Goal: Book appointment/travel/reservation

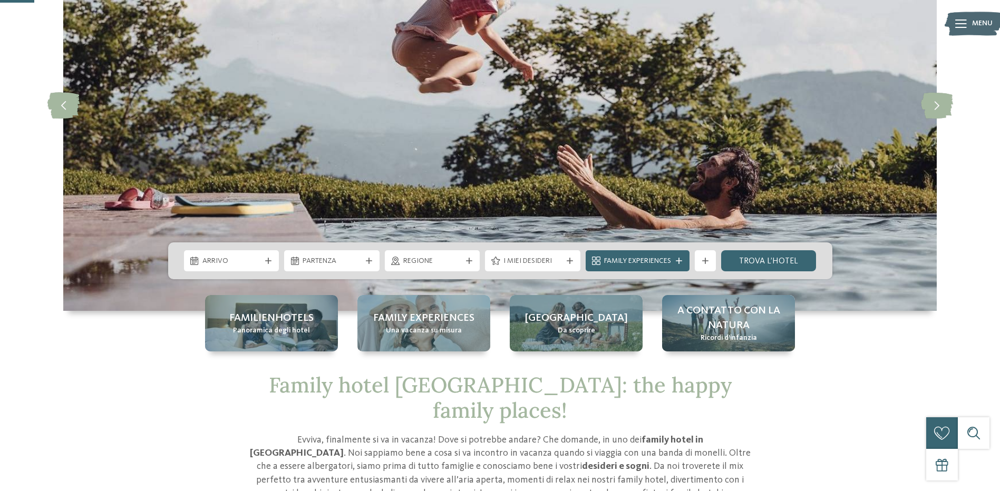
scroll to position [158, 0]
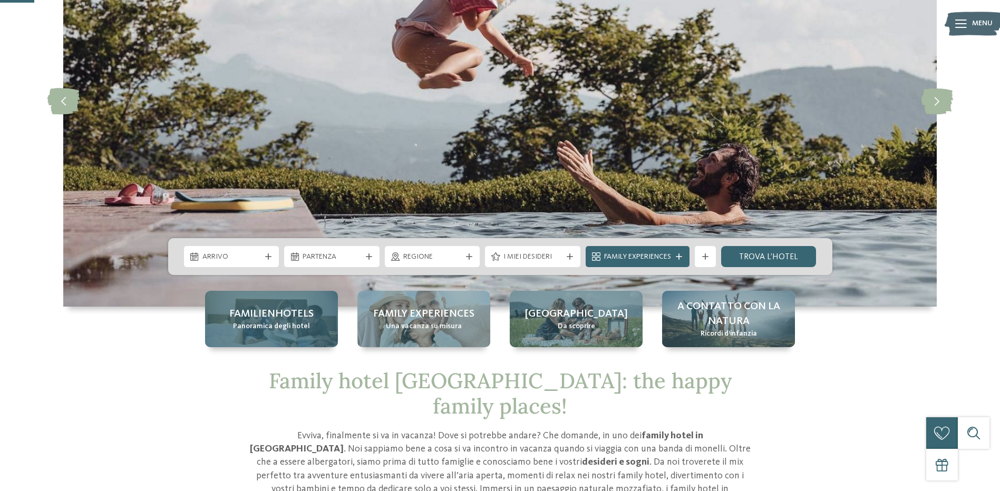
click at [304, 326] on span "Panoramica degli hotel" at bounding box center [271, 326] width 77 height 11
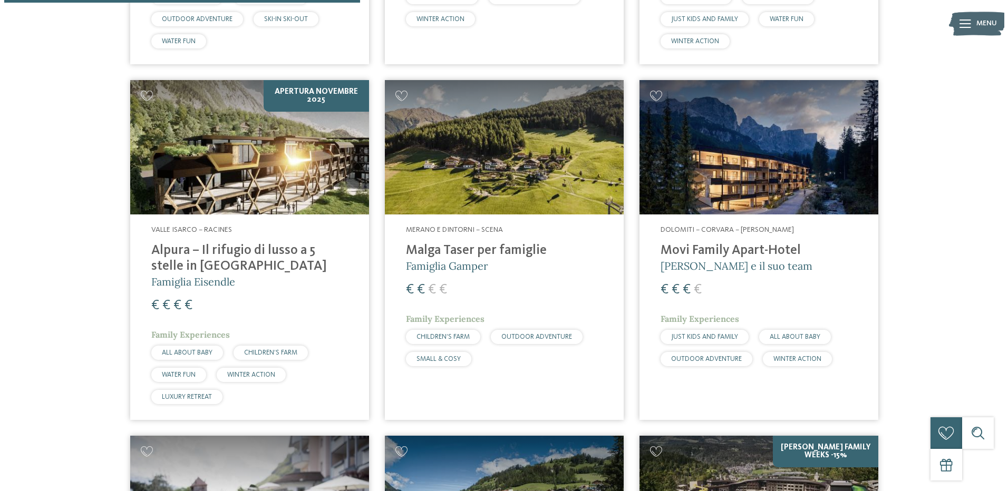
scroll to position [1265, 0]
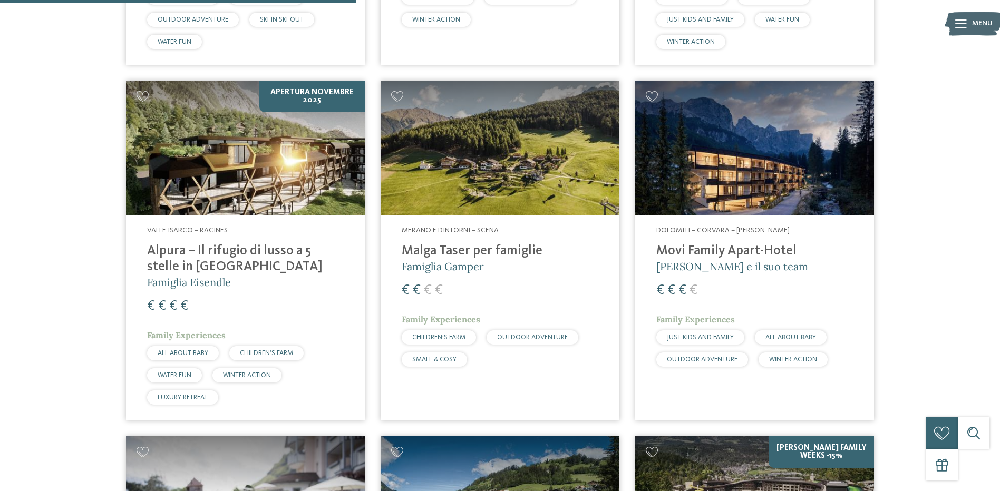
click at [532, 193] on img at bounding box center [500, 148] width 239 height 134
click at [482, 151] on img at bounding box center [500, 148] width 239 height 134
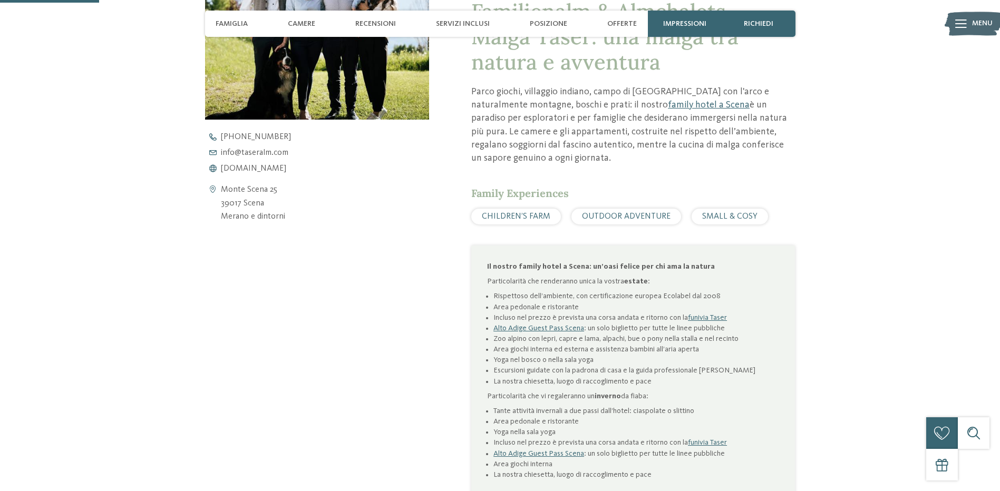
scroll to position [474, 0]
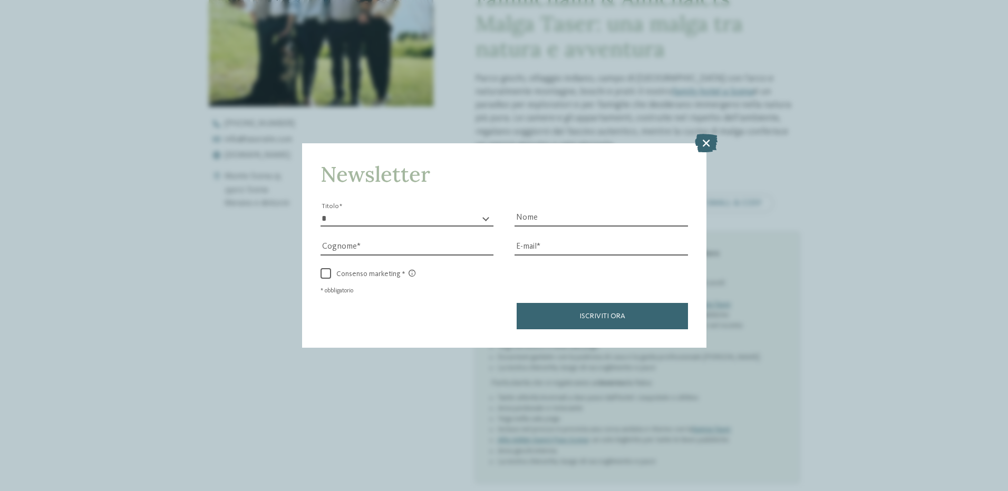
drag, startPoint x: 708, startPoint y: 140, endPoint x: 707, endPoint y: 148, distance: 7.4
click at [707, 140] on icon at bounding box center [706, 142] width 23 height 18
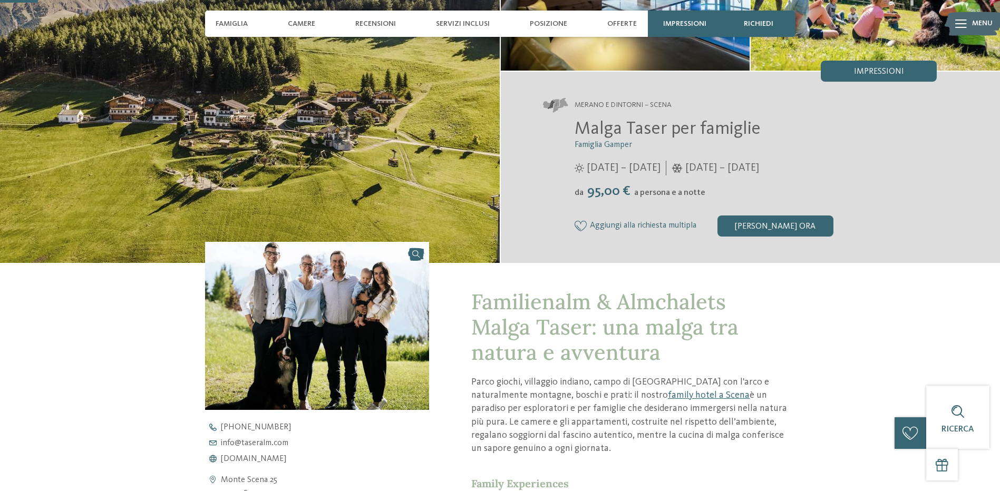
scroll to position [158, 0]
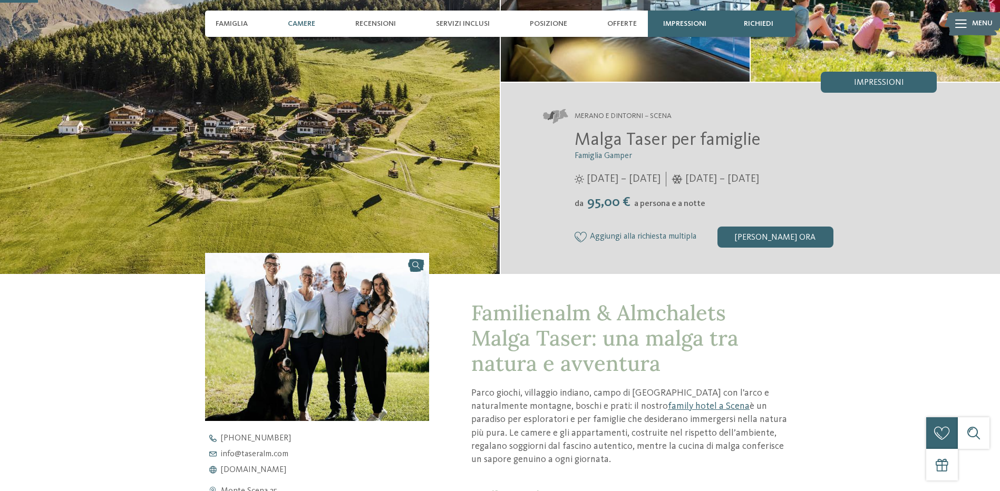
click at [312, 27] on span "Camere" at bounding box center [301, 23] width 27 height 9
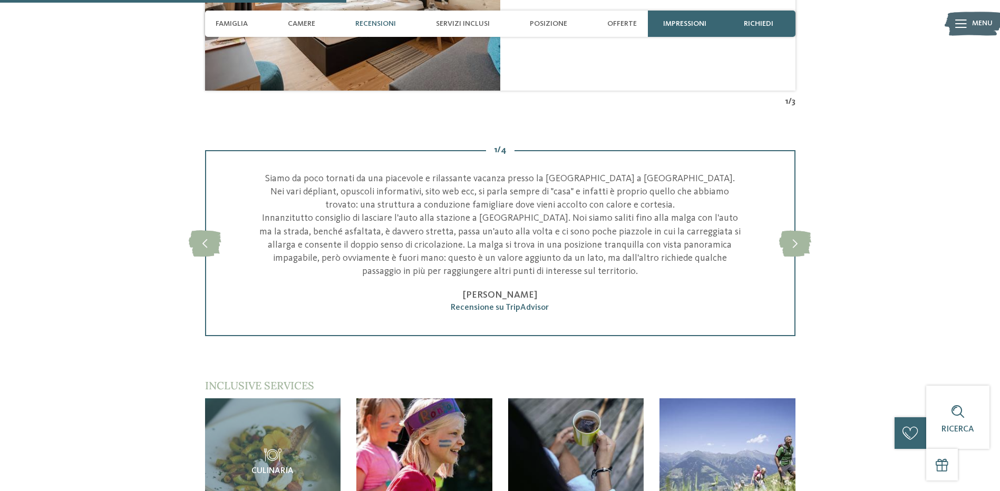
scroll to position [1459, 0]
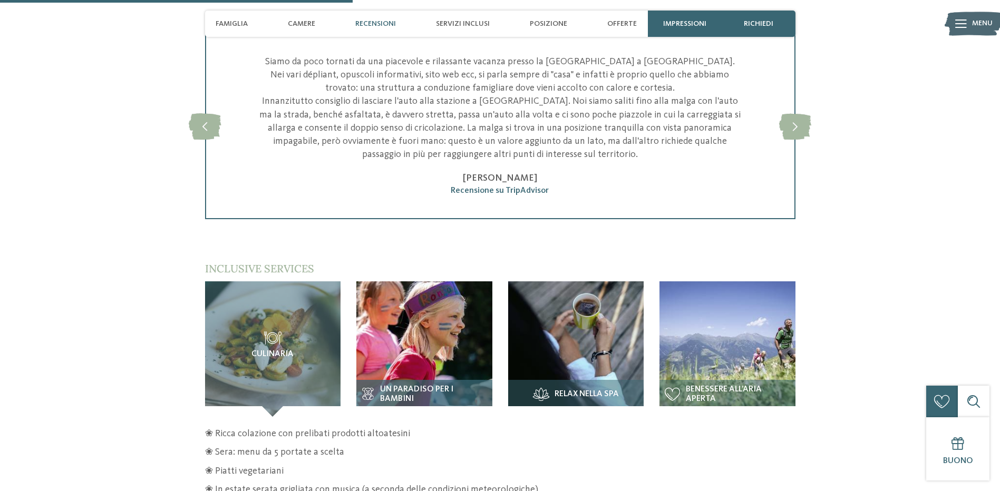
click at [461, 330] on img at bounding box center [424, 349] width 136 height 136
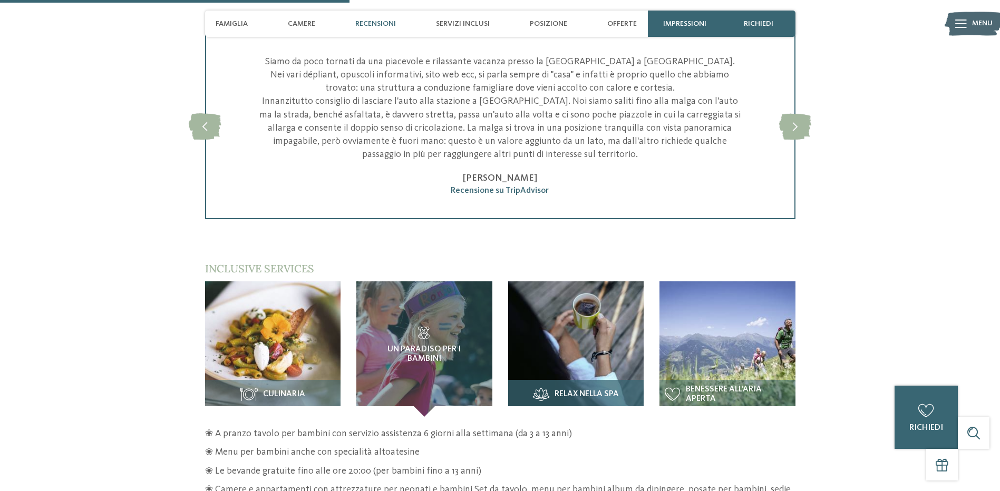
click at [600, 352] on img at bounding box center [576, 349] width 136 height 136
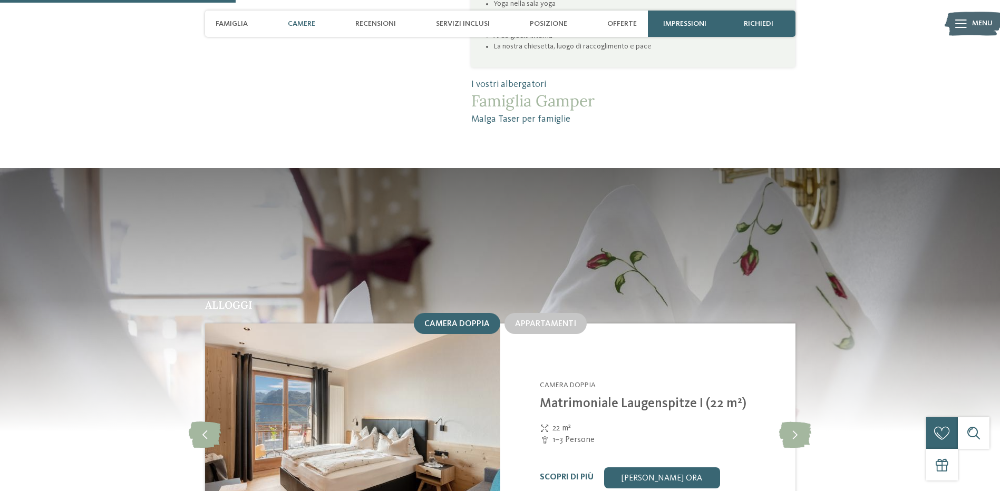
scroll to position [985, 0]
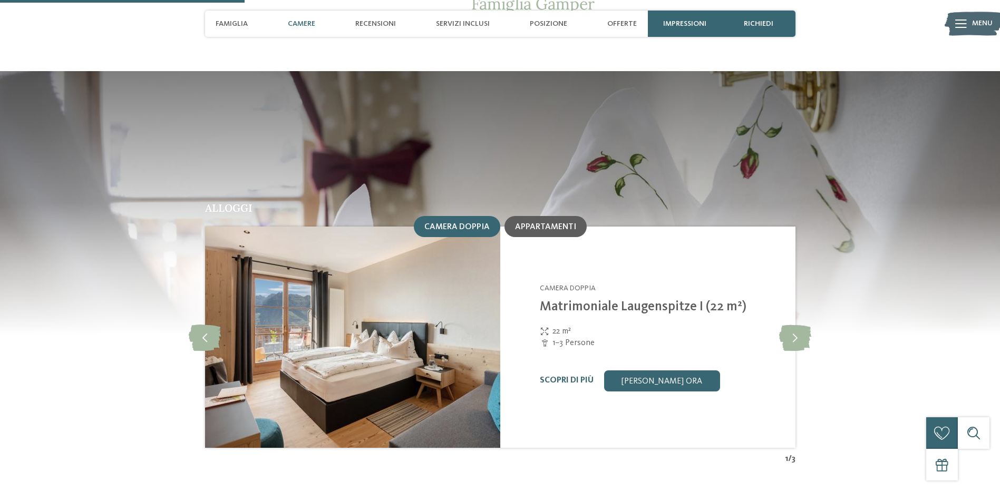
click at [554, 223] on span "Appartamenti" at bounding box center [545, 227] width 61 height 8
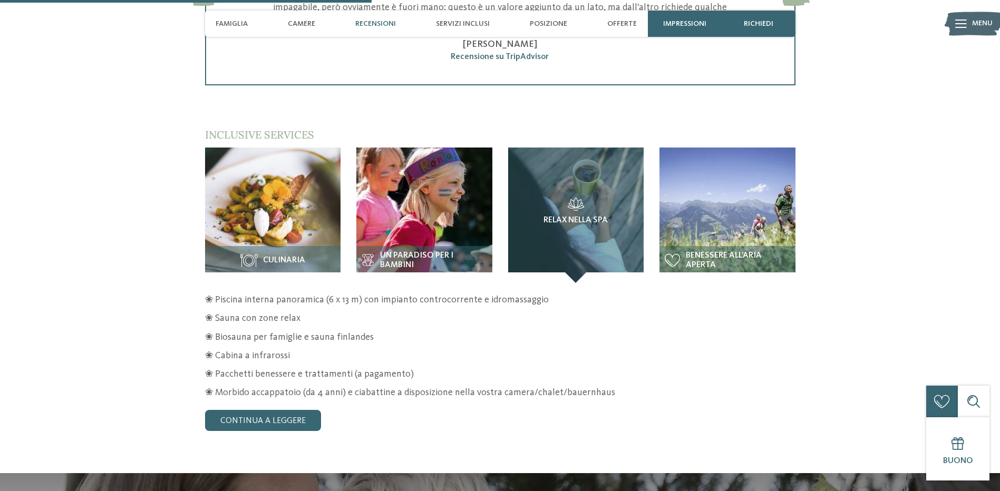
scroll to position [1617, 0]
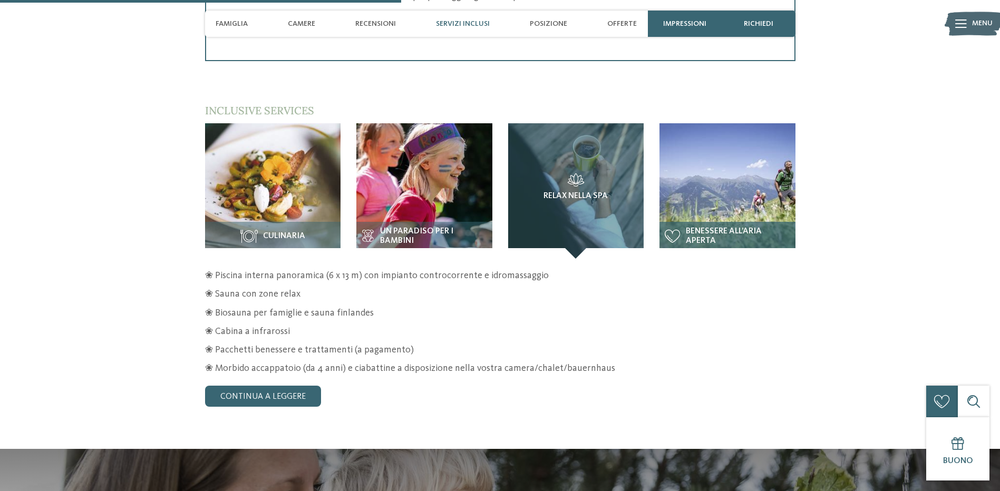
click at [728, 202] on img at bounding box center [727, 191] width 136 height 136
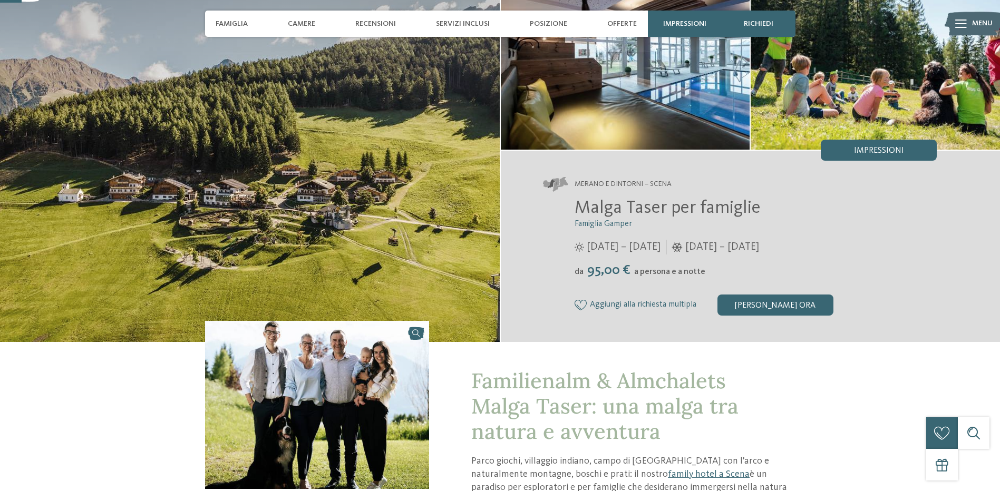
scroll to position [89, 0]
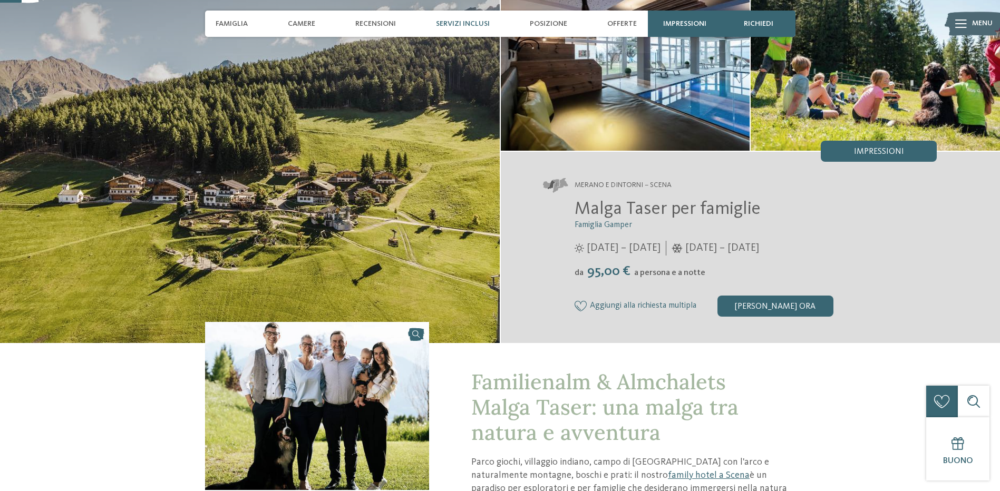
click at [469, 25] on span "Servizi inclusi" at bounding box center [463, 23] width 54 height 9
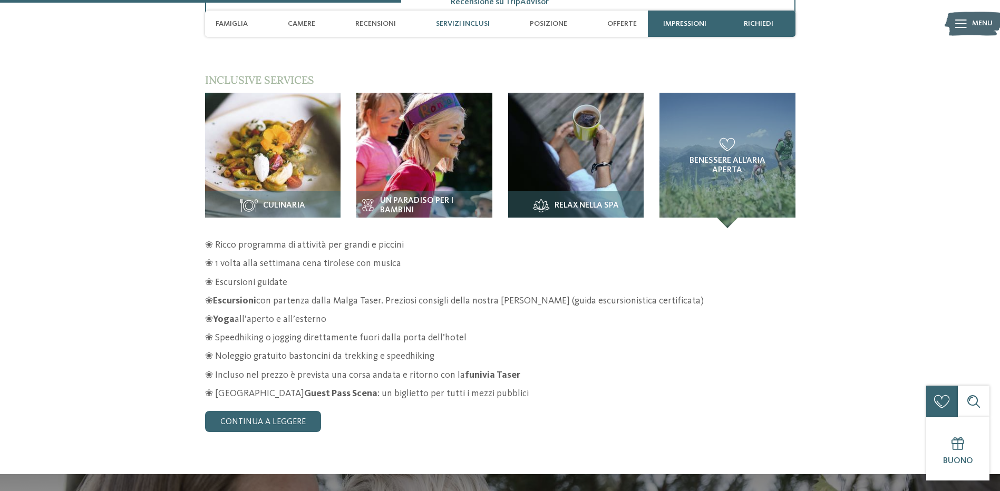
scroll to position [1650, 0]
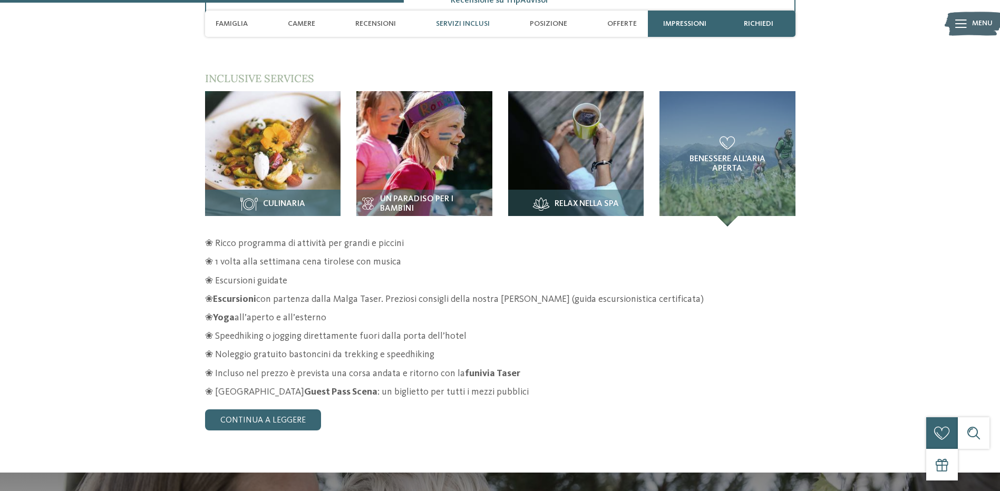
click at [281, 140] on img at bounding box center [273, 159] width 136 height 136
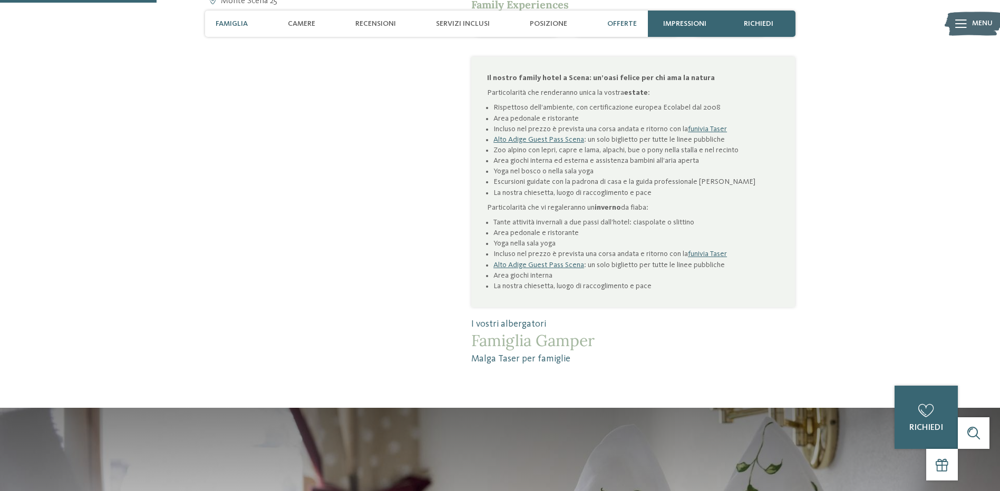
click at [618, 22] on span "Offerte" at bounding box center [622, 23] width 30 height 9
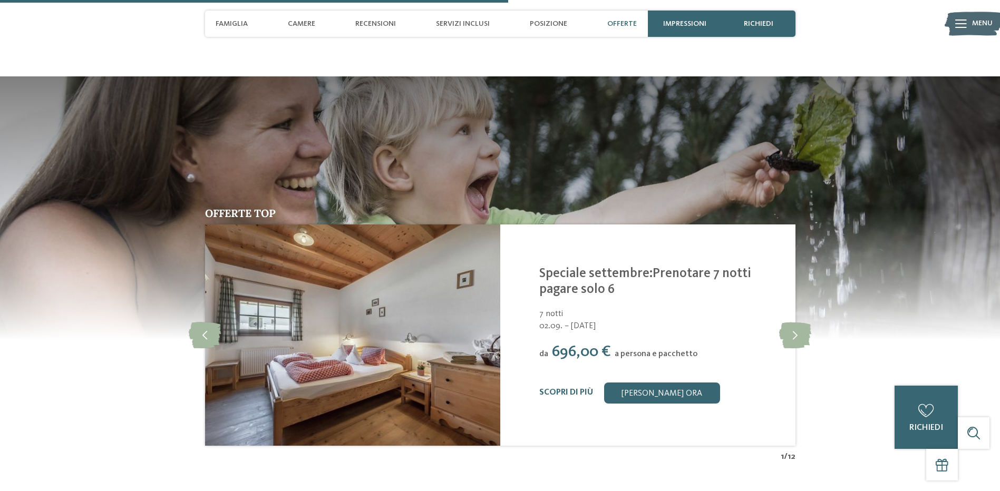
scroll to position [2101, 0]
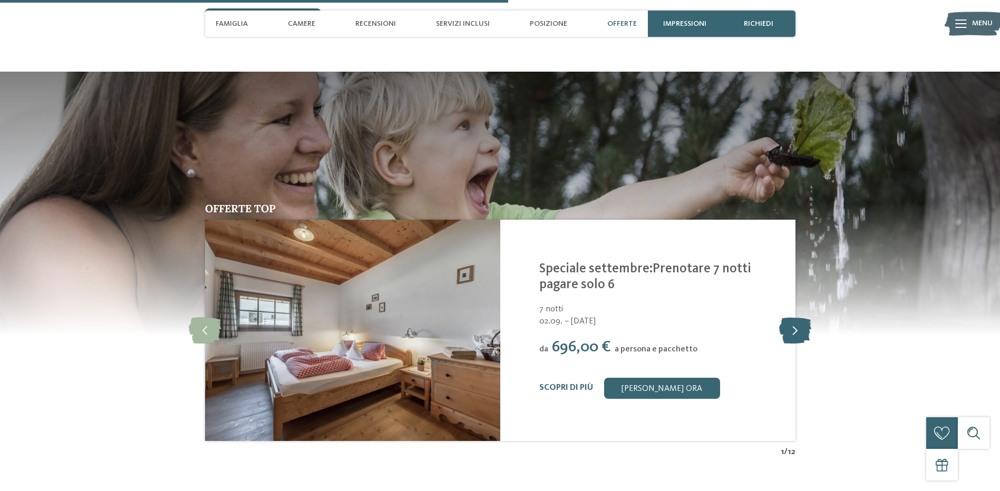
click at [787, 317] on icon at bounding box center [795, 330] width 32 height 26
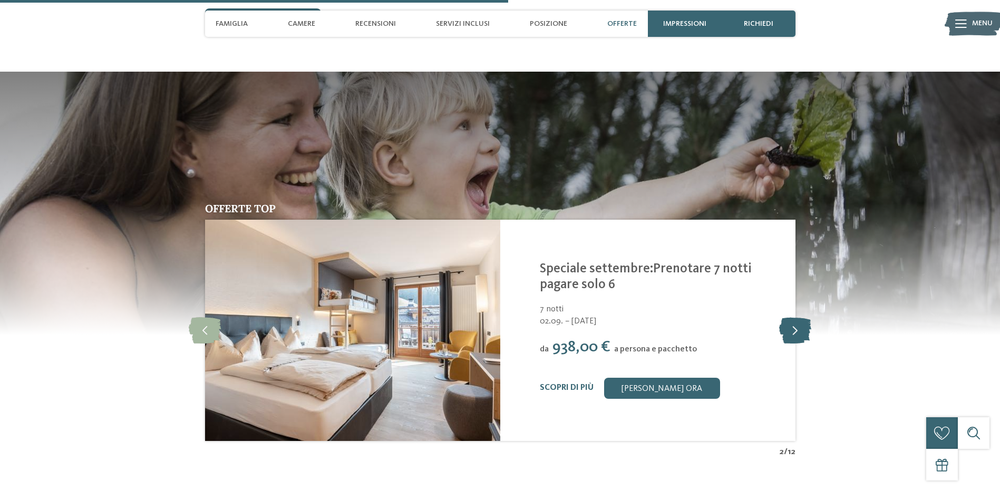
click at [782, 319] on icon at bounding box center [795, 330] width 32 height 26
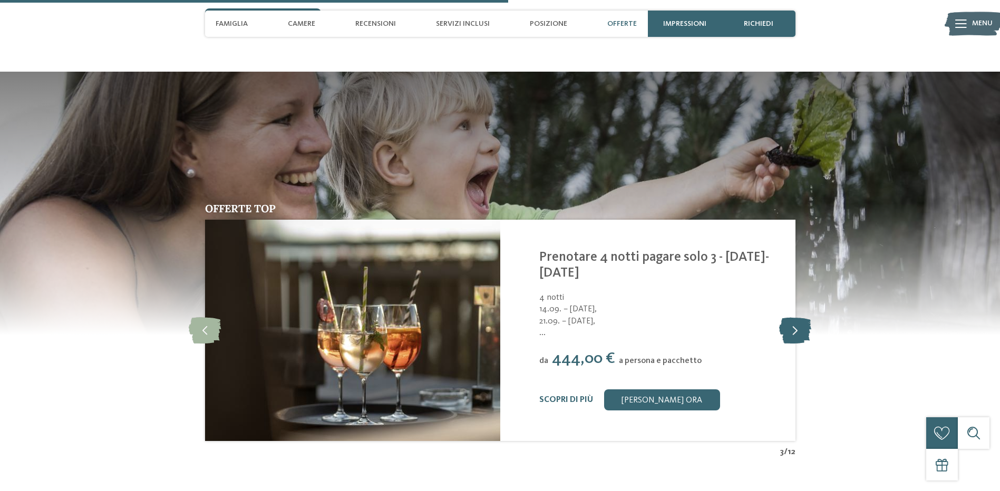
click at [782, 319] on icon at bounding box center [795, 330] width 32 height 26
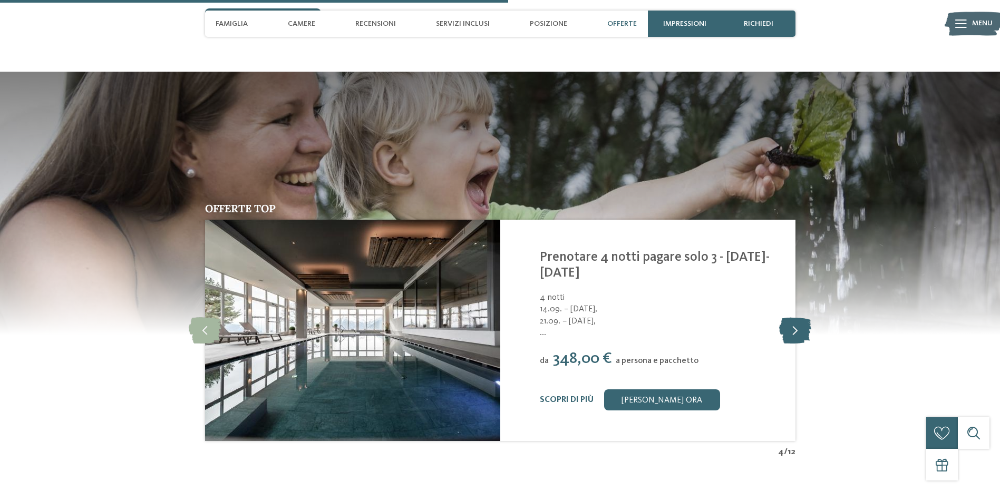
click at [782, 319] on icon at bounding box center [795, 330] width 32 height 26
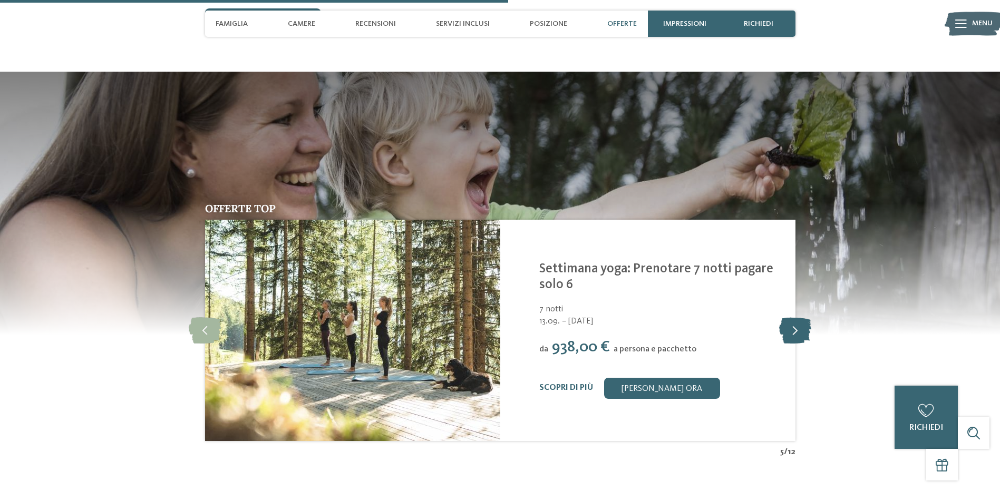
click at [782, 319] on icon at bounding box center [795, 330] width 32 height 26
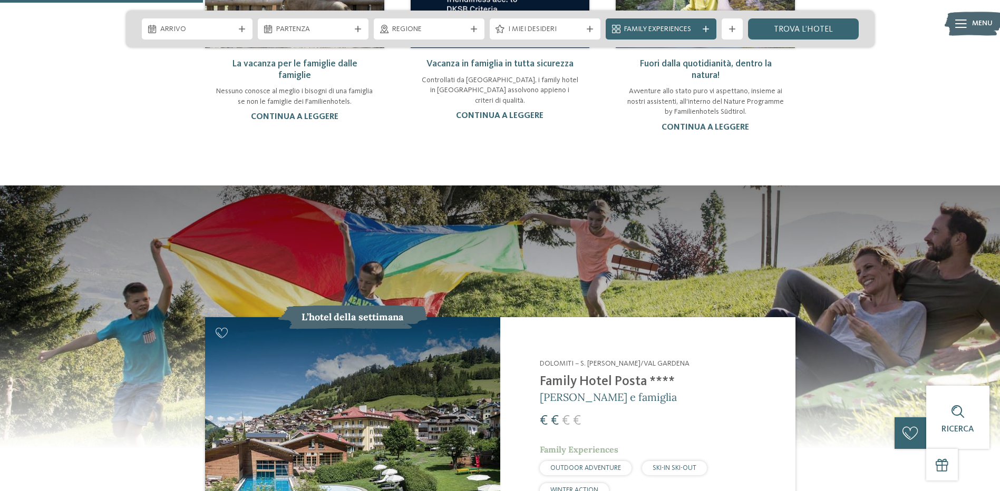
scroll to position [1001, 0]
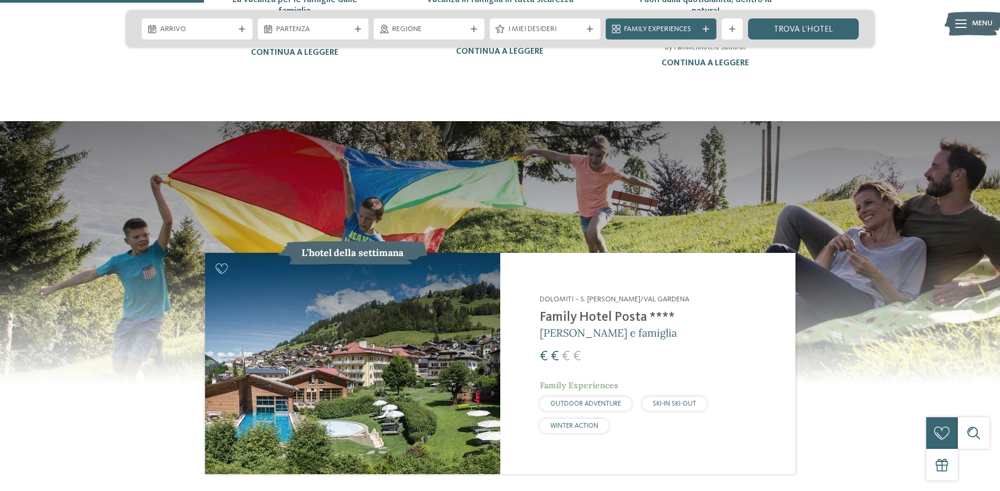
click at [374, 324] on img at bounding box center [352, 363] width 295 height 221
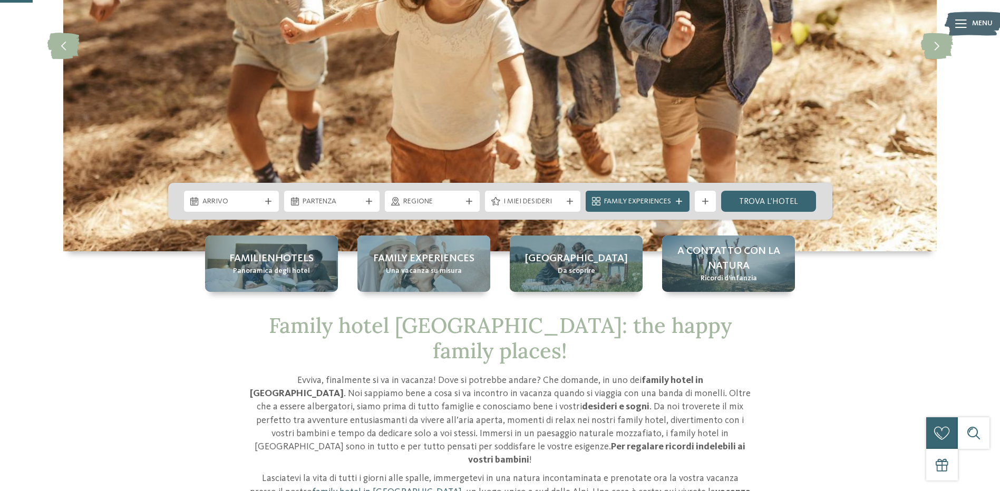
scroll to position [158, 0]
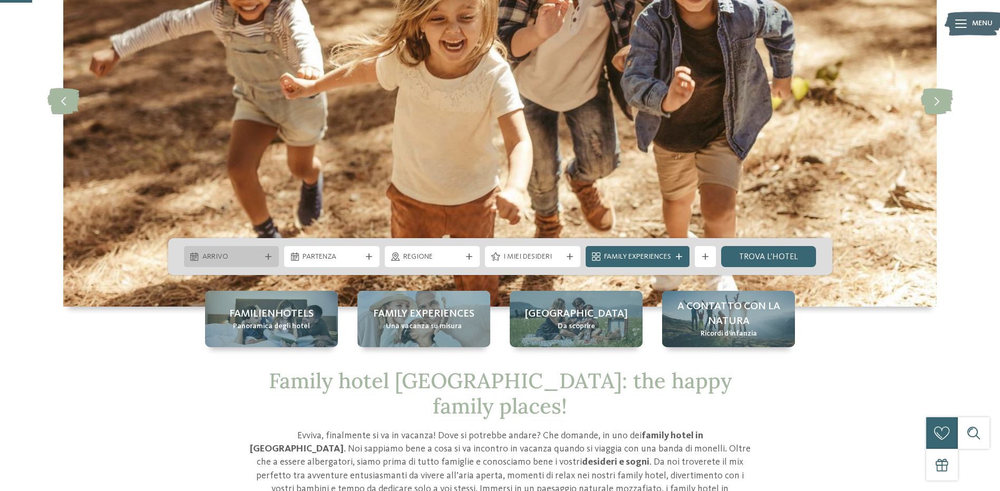
click at [263, 259] on div at bounding box center [268, 256] width 11 height 6
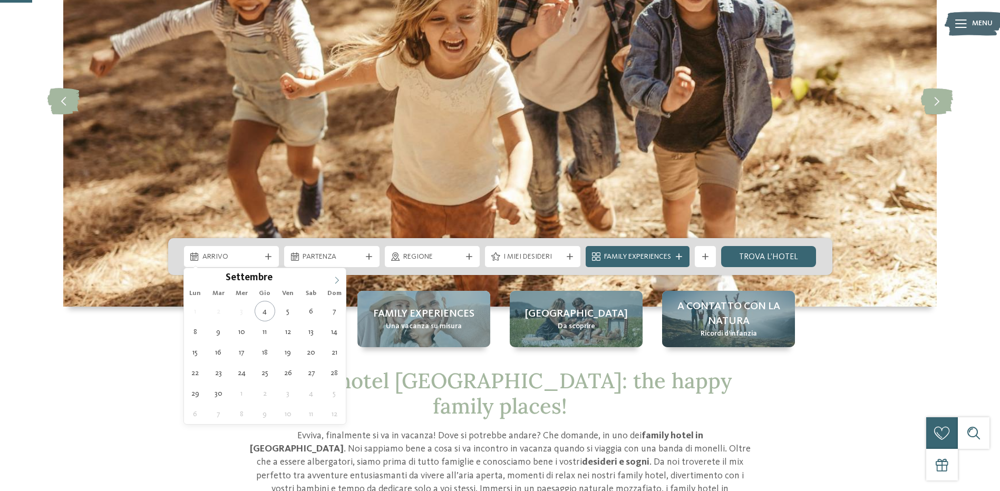
click at [339, 281] on icon at bounding box center [336, 280] width 7 height 7
type input "****"
click at [339, 281] on icon at bounding box center [336, 280] width 7 height 7
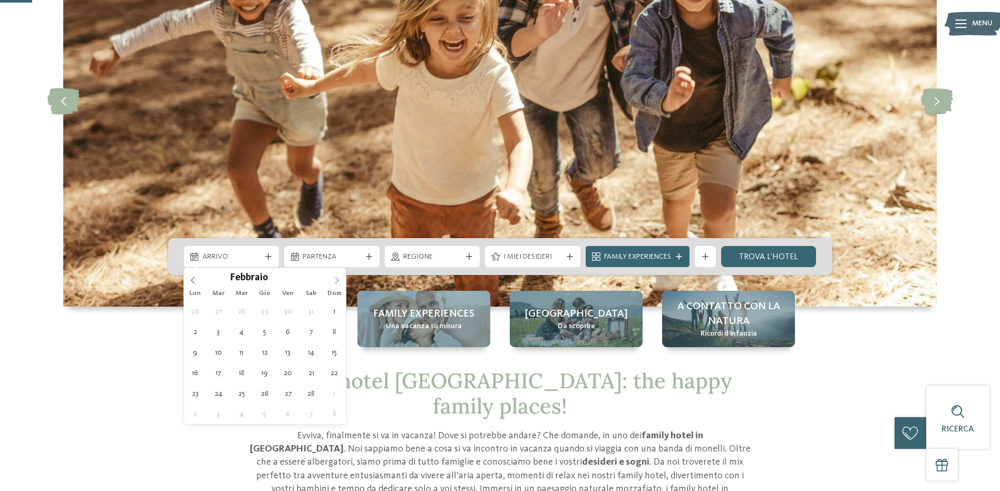
click at [339, 281] on icon at bounding box center [336, 280] width 7 height 7
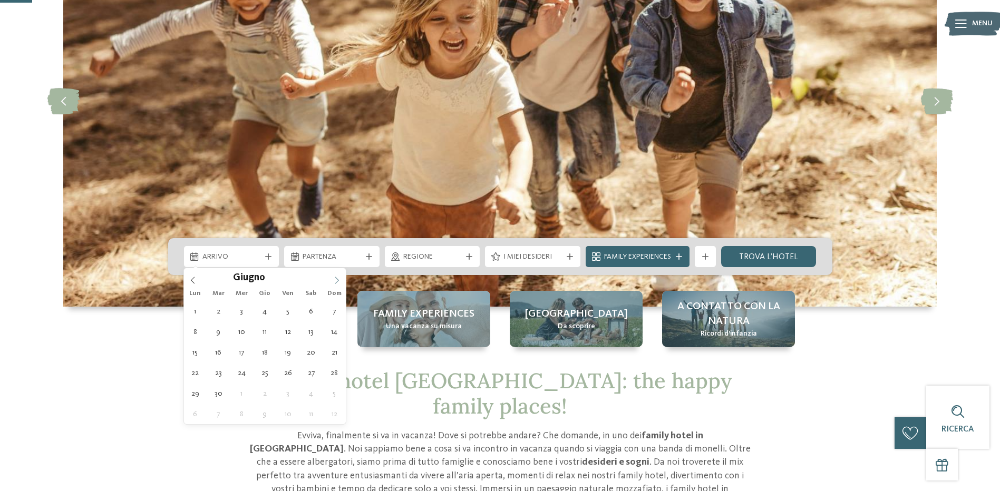
click at [339, 281] on icon at bounding box center [336, 280] width 7 height 7
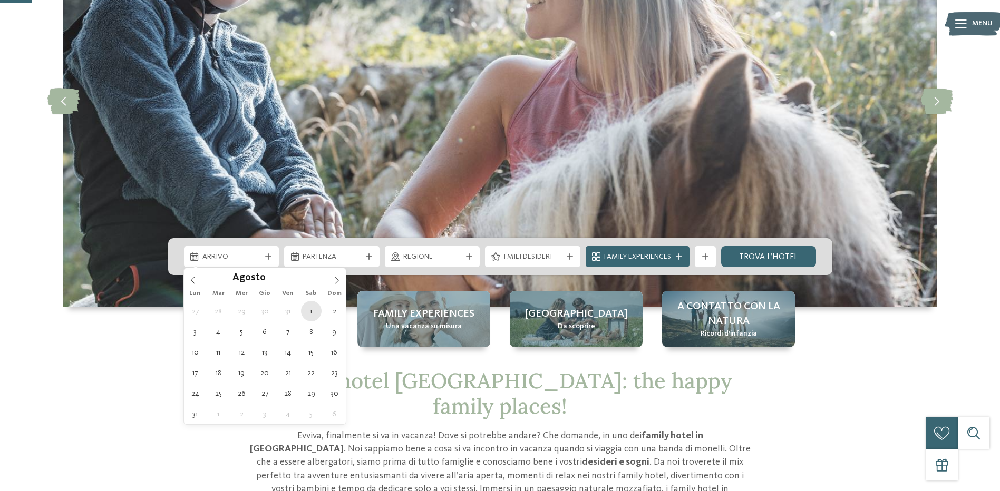
type div "01.08.2026"
type input "****"
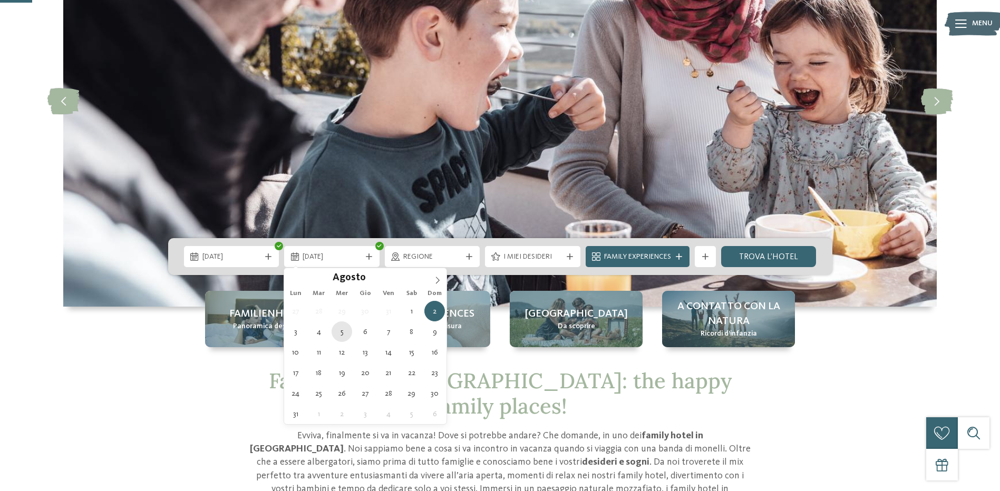
type div "05.08.2026"
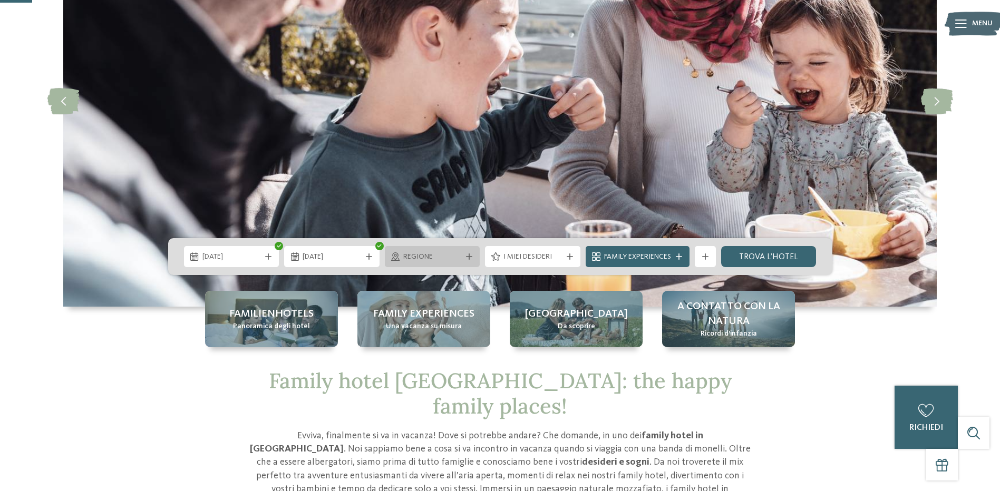
click at [417, 260] on span "Regione" at bounding box center [432, 257] width 58 height 11
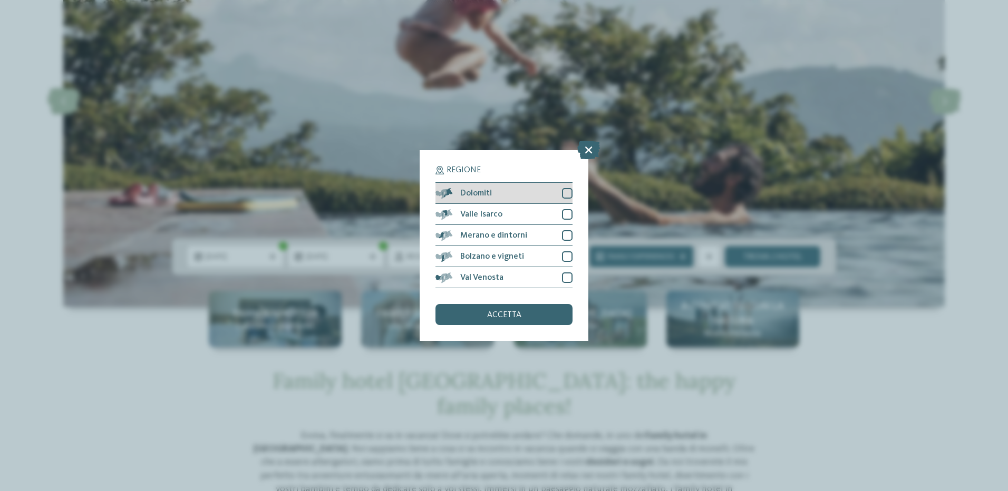
click at [567, 196] on div at bounding box center [567, 193] width 11 height 11
click at [569, 212] on div at bounding box center [567, 214] width 11 height 11
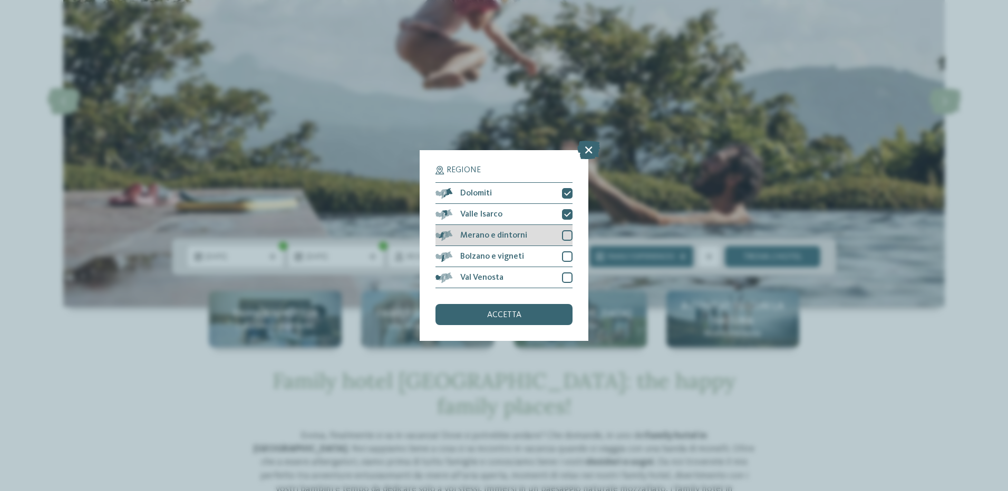
click at [566, 236] on div at bounding box center [567, 235] width 11 height 11
click at [566, 253] on div at bounding box center [567, 256] width 11 height 11
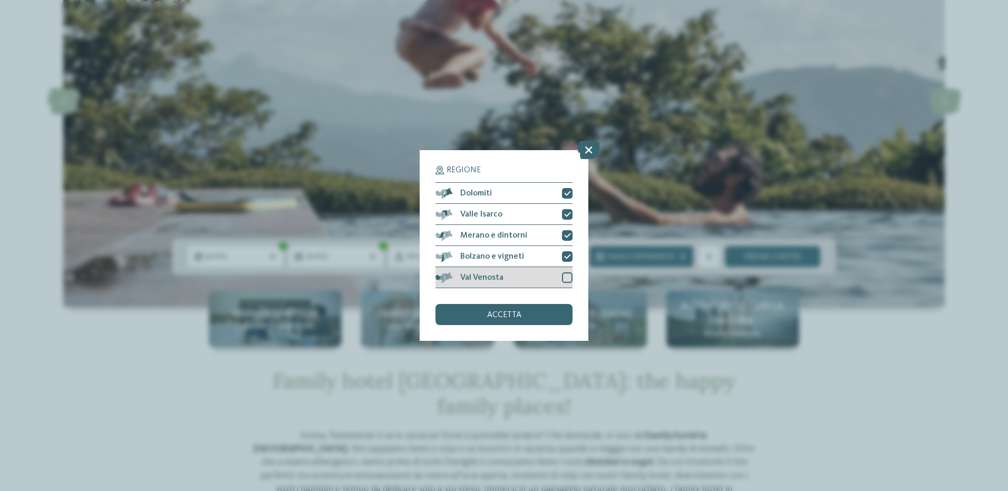
click at [563, 278] on div at bounding box center [567, 277] width 11 height 11
click at [520, 313] on span "accetta" at bounding box center [504, 315] width 34 height 8
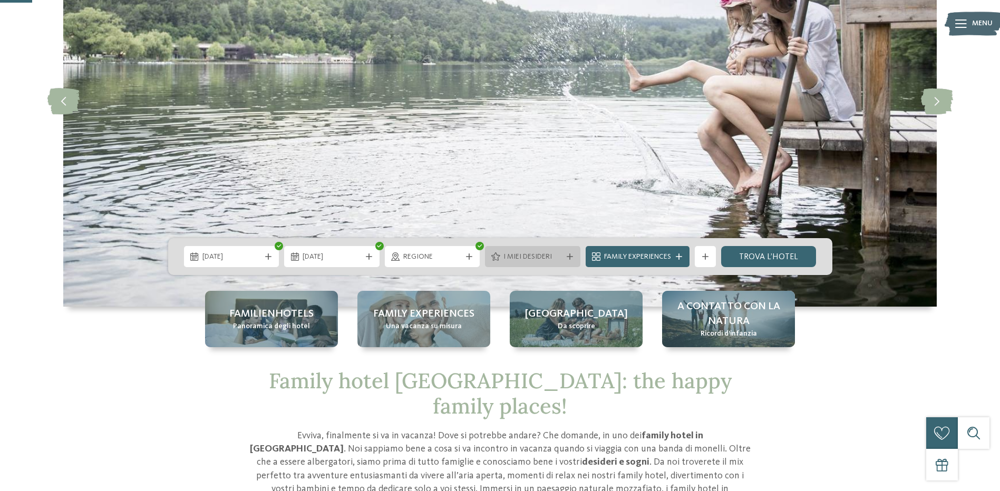
click at [538, 256] on span "I miei desideri" at bounding box center [532, 257] width 58 height 11
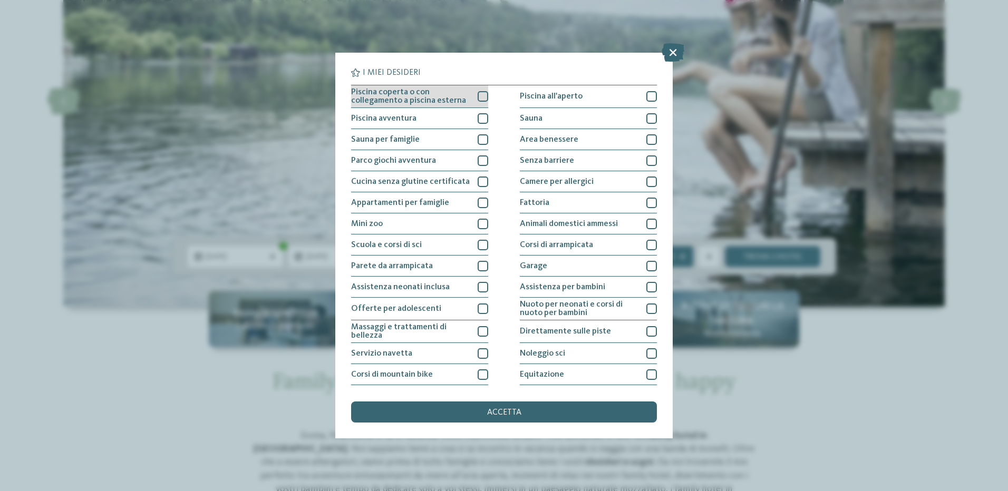
click at [480, 92] on div at bounding box center [482, 96] width 11 height 11
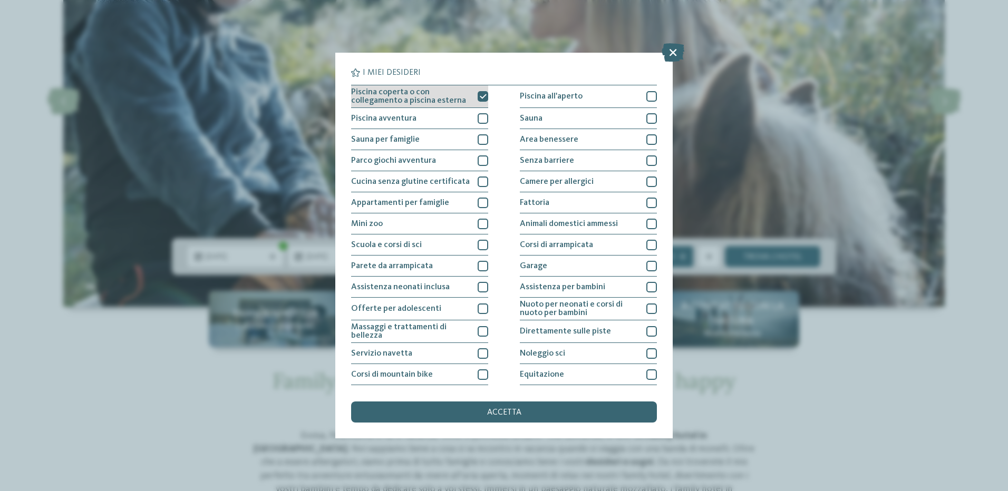
click at [483, 100] on div at bounding box center [482, 96] width 11 height 11
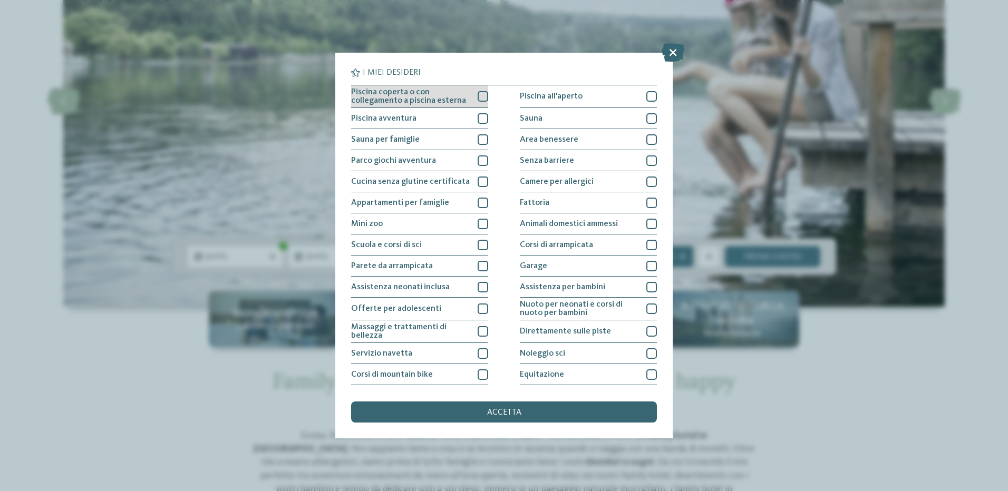
click at [482, 101] on div at bounding box center [482, 96] width 11 height 11
click at [512, 413] on span "accetta" at bounding box center [504, 412] width 34 height 8
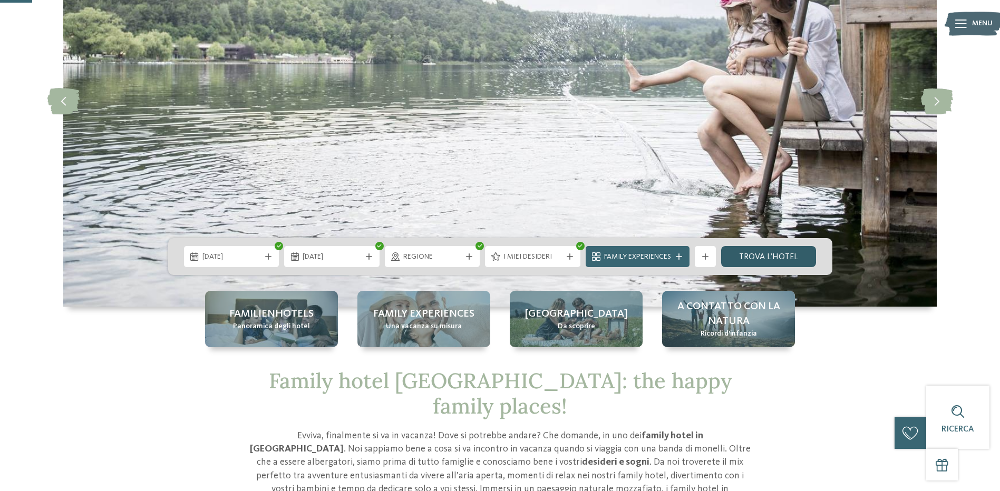
click at [748, 257] on link "trova l’hotel" at bounding box center [768, 256] width 95 height 21
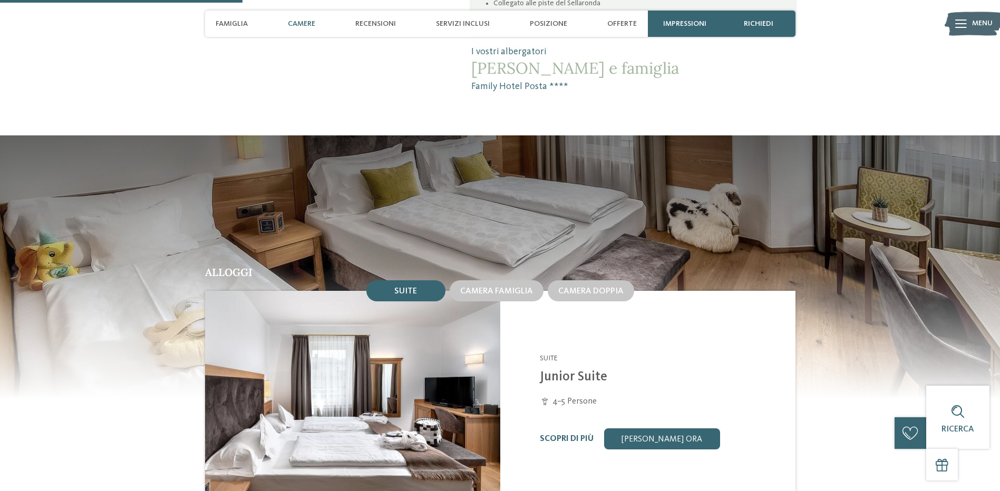
scroll to position [843, 0]
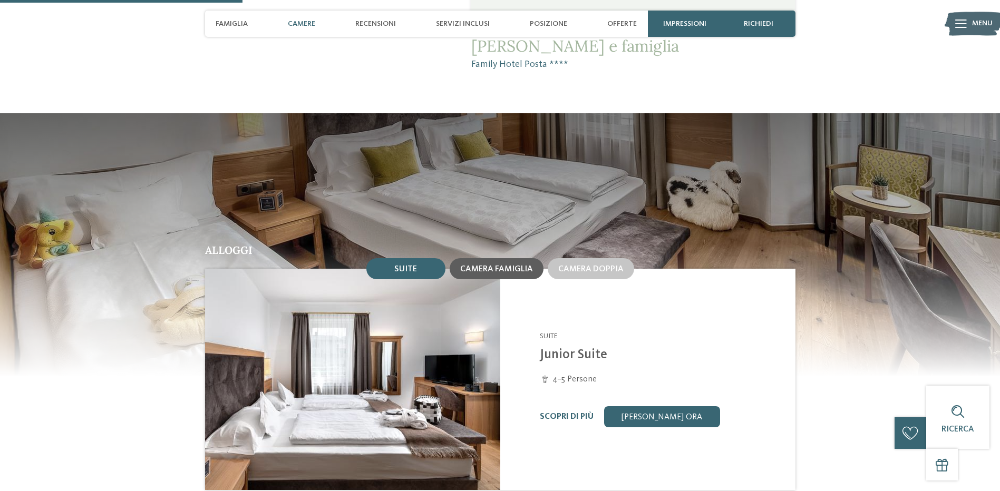
click at [492, 264] on div "Camera famiglia" at bounding box center [496, 268] width 73 height 9
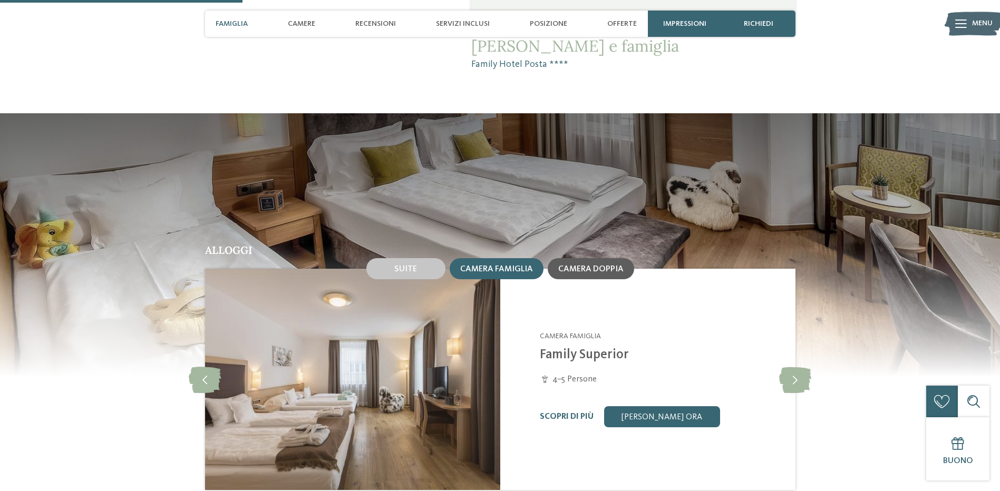
click at [571, 262] on div "Camera doppia" at bounding box center [591, 268] width 86 height 21
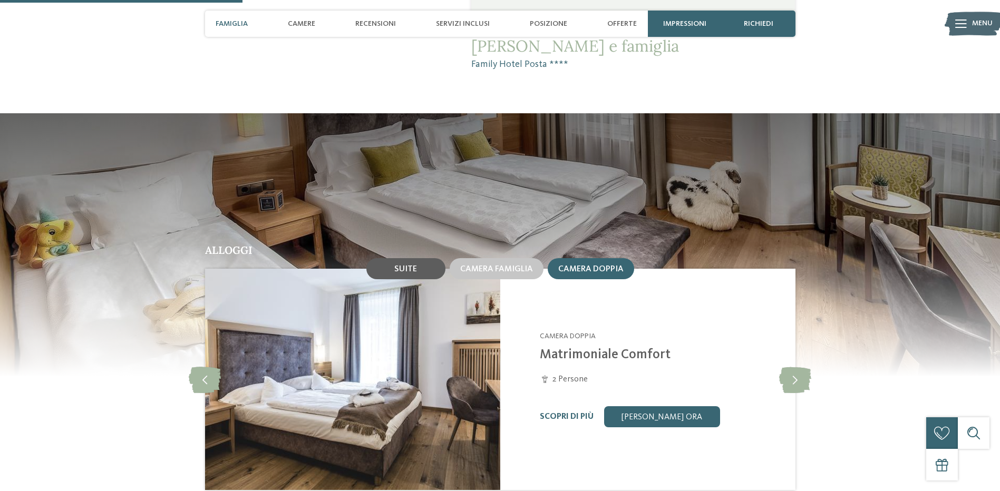
click at [410, 261] on div "Suite" at bounding box center [405, 268] width 79 height 21
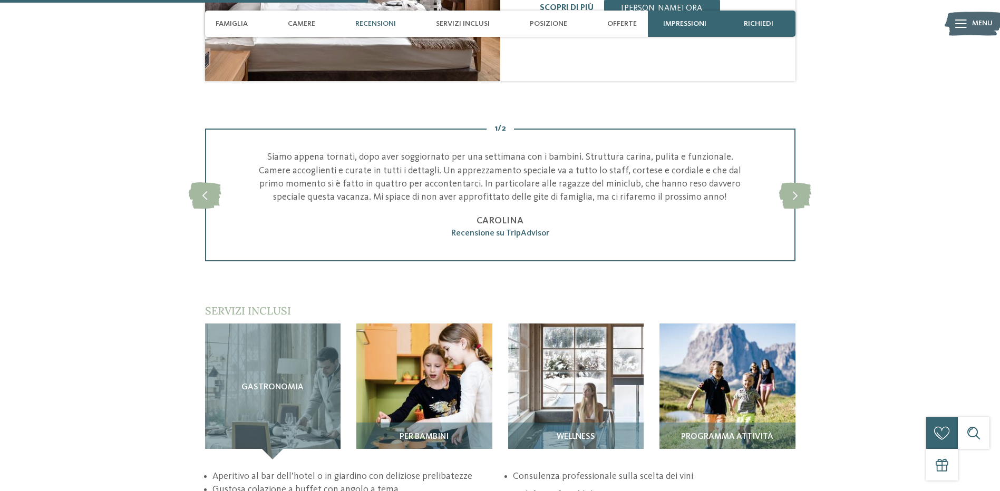
scroll to position [1370, 0]
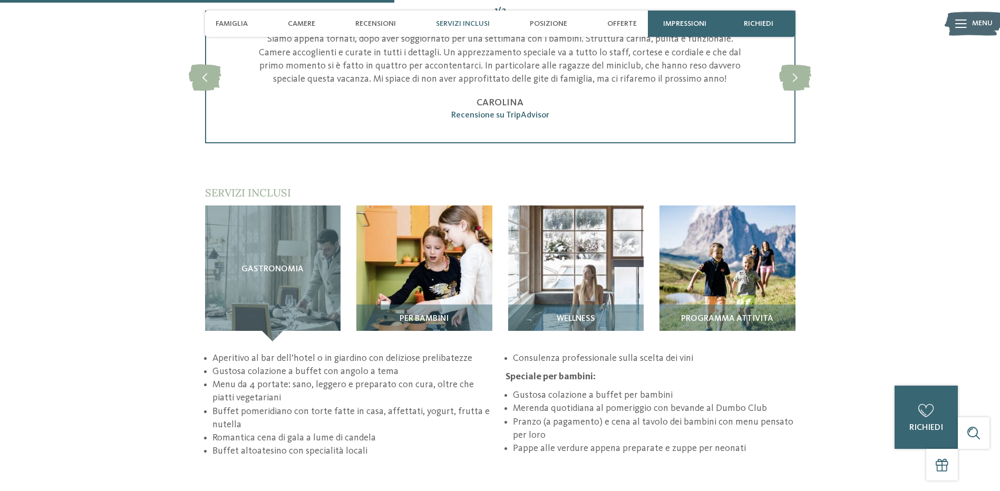
click at [409, 262] on img at bounding box center [424, 274] width 136 height 136
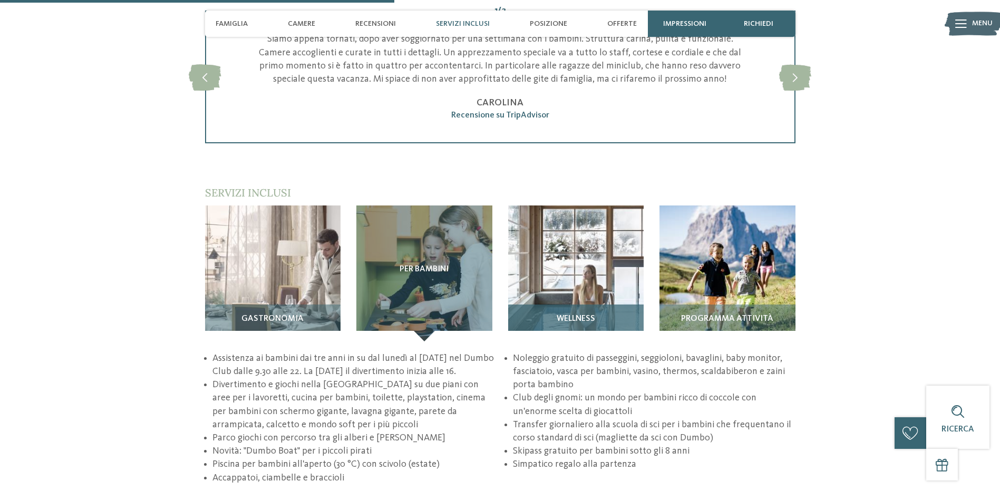
click at [577, 272] on img at bounding box center [576, 274] width 136 height 136
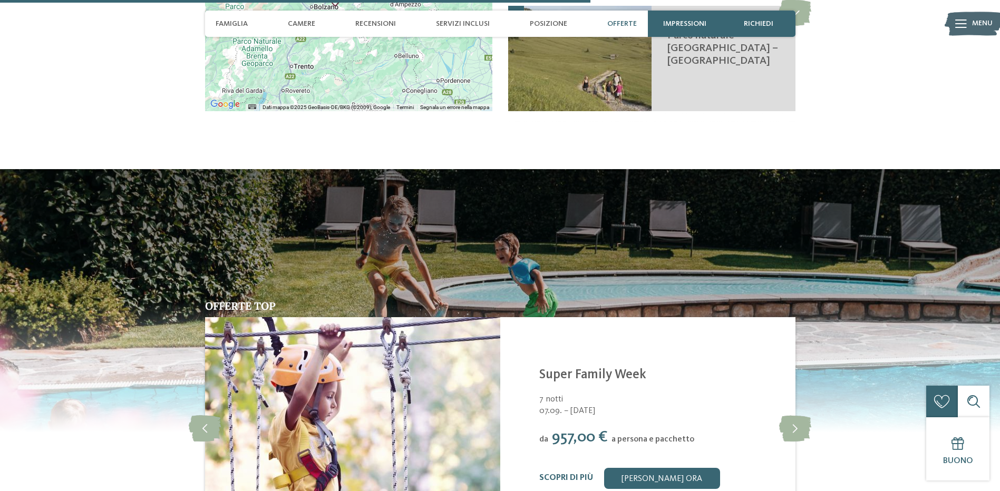
scroll to position [2055, 0]
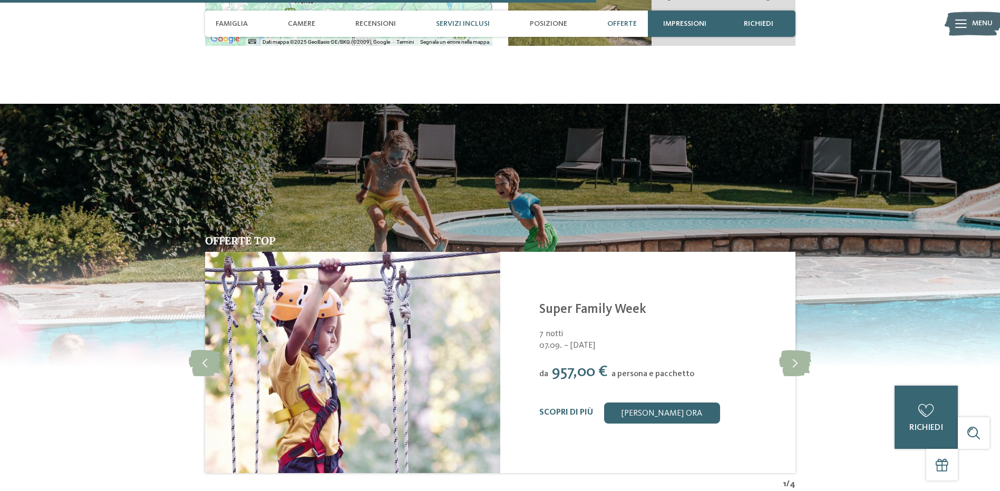
click at [457, 23] on span "Servizi inclusi" at bounding box center [463, 23] width 54 height 9
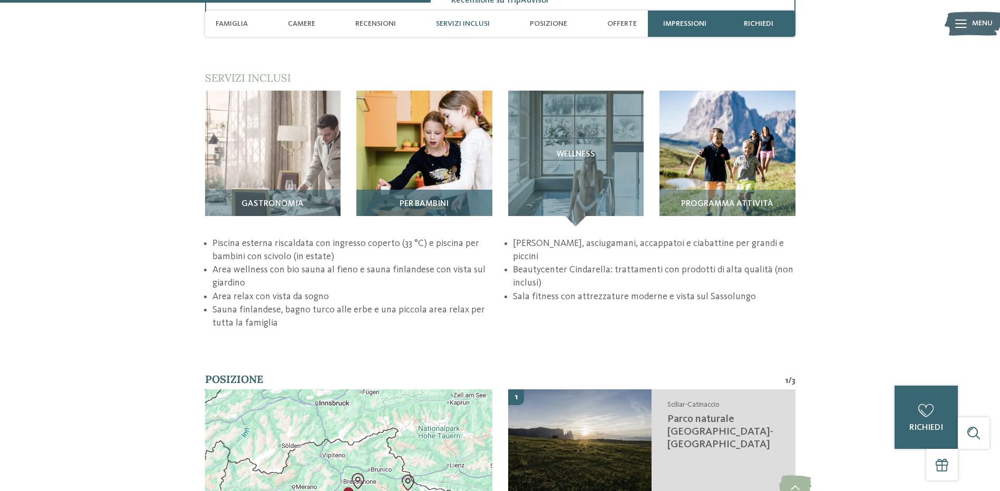
scroll to position [1485, 0]
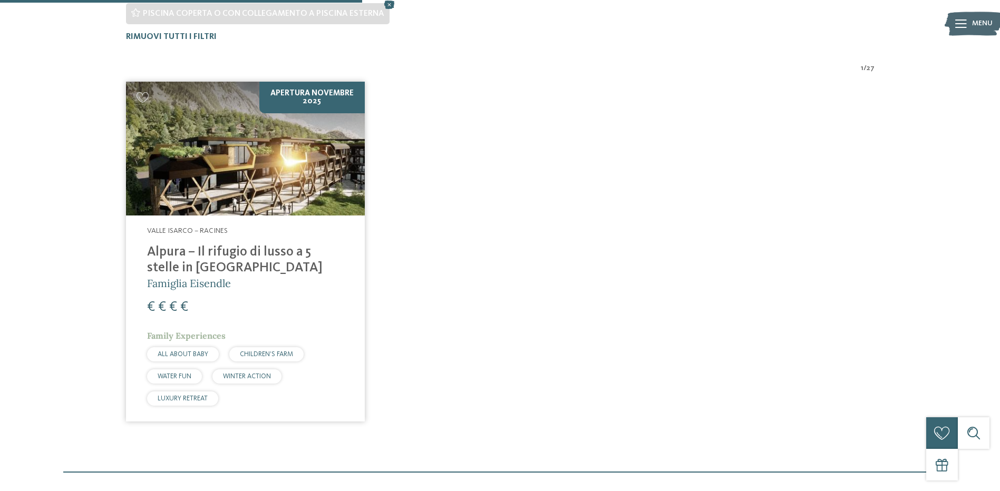
scroll to position [372, 0]
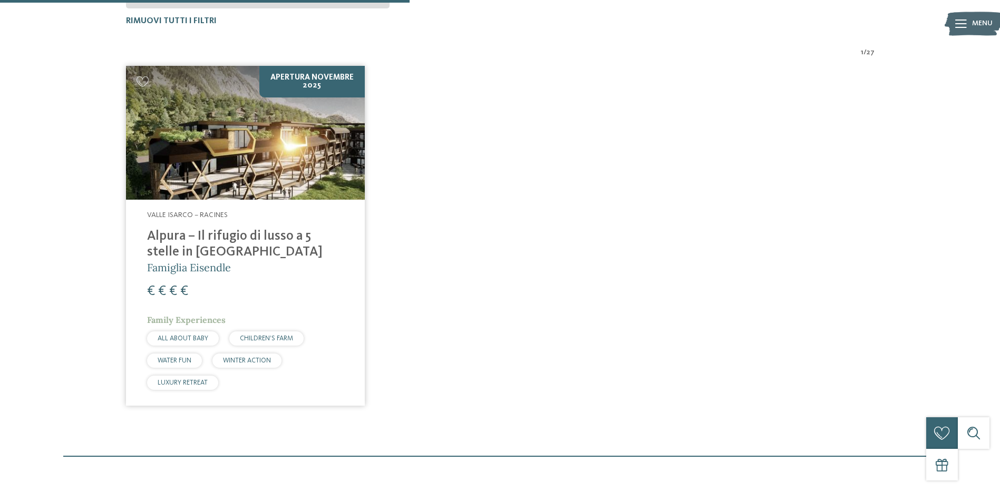
click at [271, 149] on img at bounding box center [245, 133] width 239 height 134
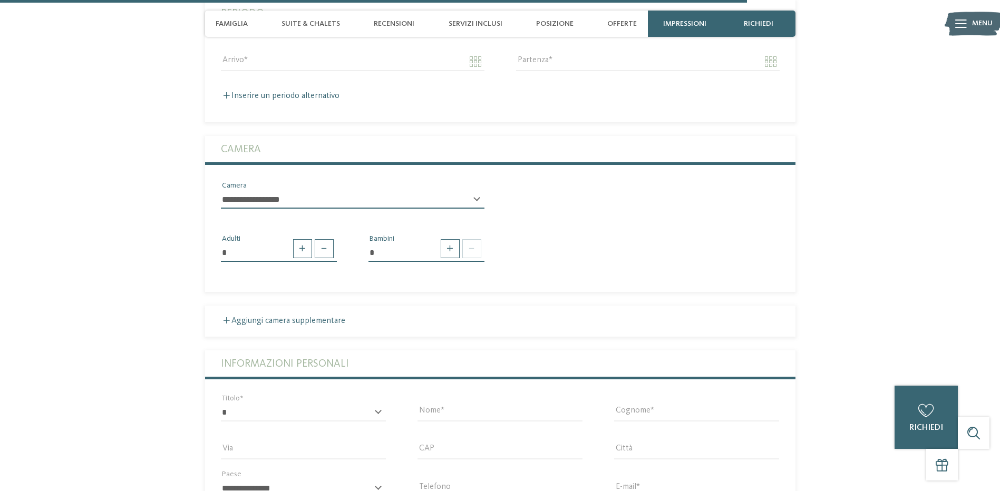
scroll to position [2477, 0]
